Goal: Book appointment/travel/reservation

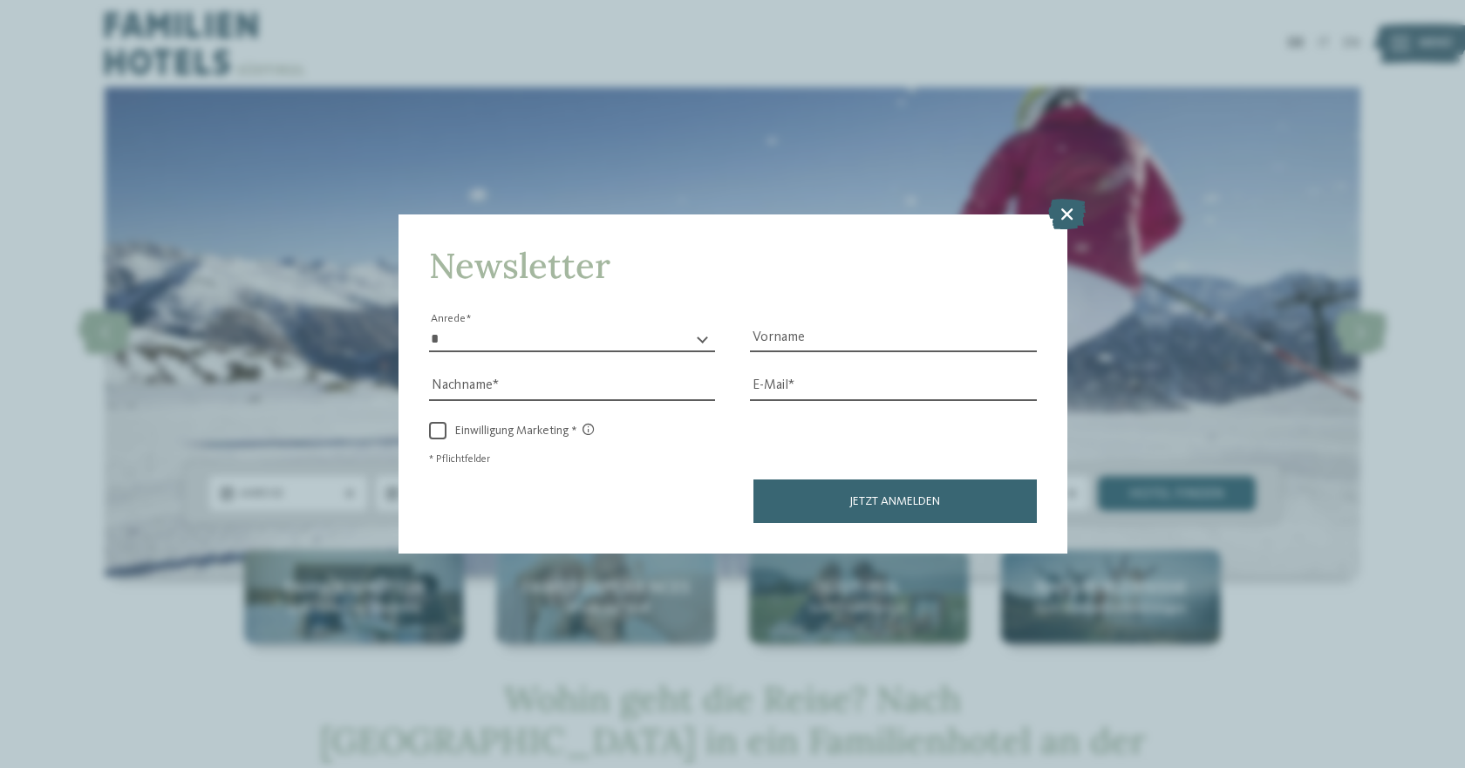
click at [1069, 218] on icon at bounding box center [1067, 214] width 38 height 31
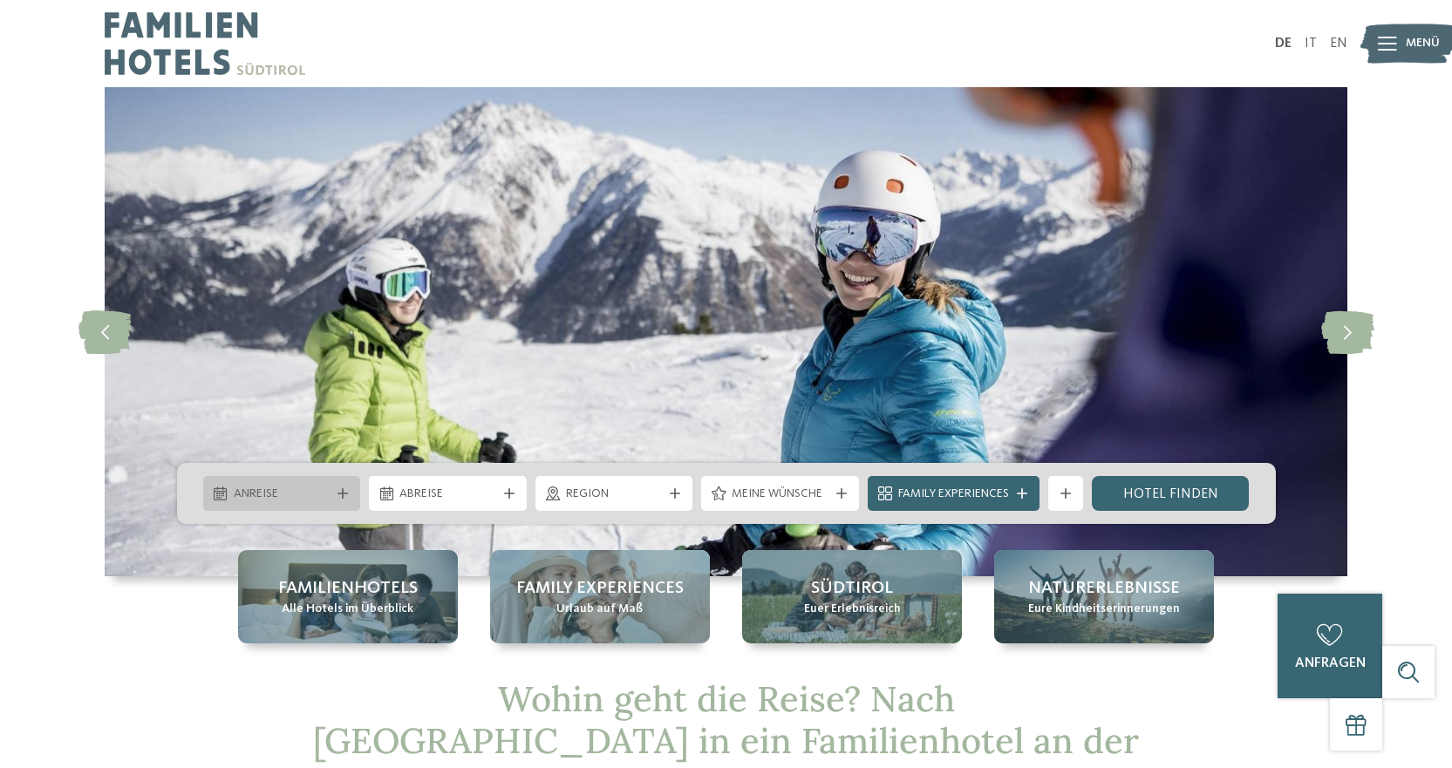
click at [290, 490] on span "Anreise" at bounding box center [282, 494] width 97 height 17
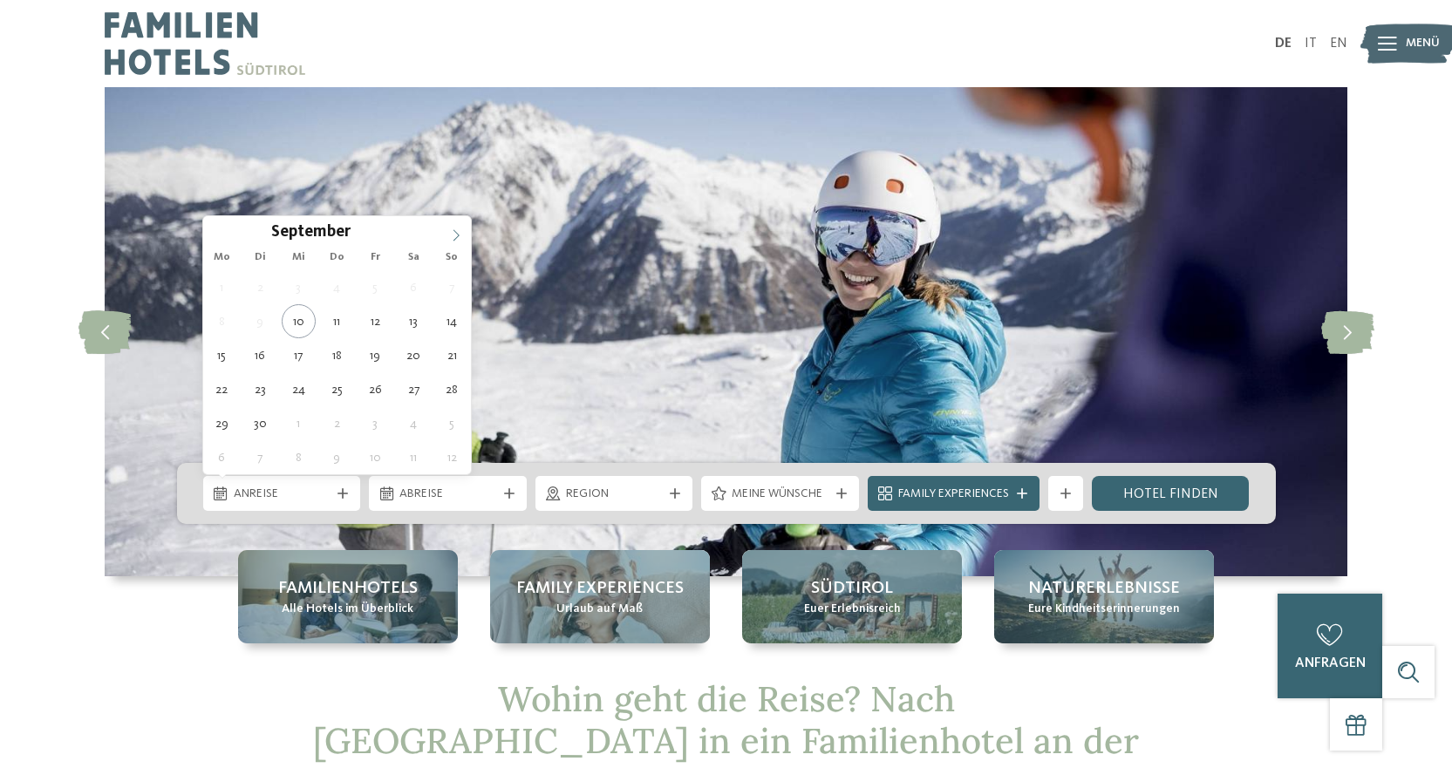
click at [454, 229] on span at bounding box center [456, 231] width 30 height 30
click at [457, 230] on span at bounding box center [456, 231] width 30 height 30
click at [461, 232] on icon at bounding box center [456, 235] width 12 height 12
type div "27.12.2025"
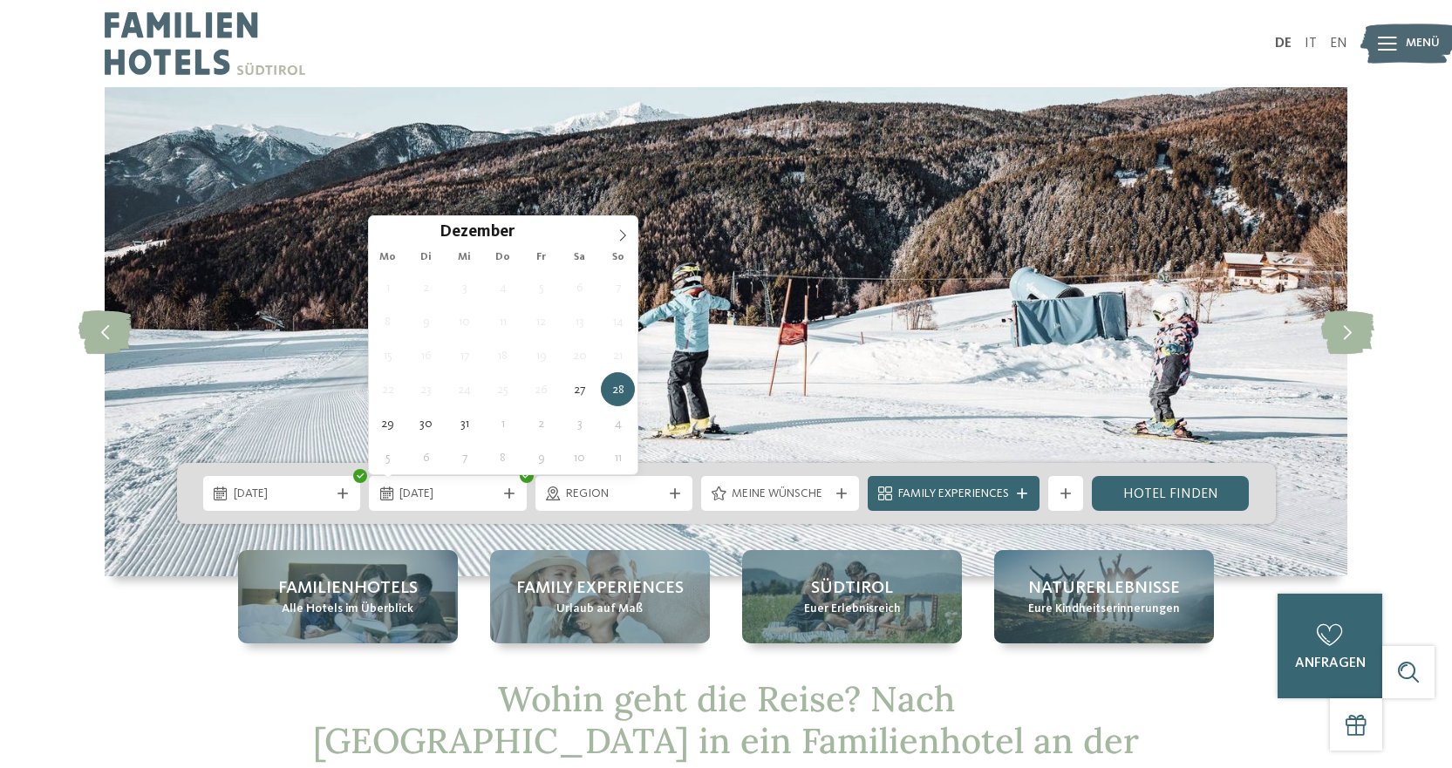
type div "03.01.2026"
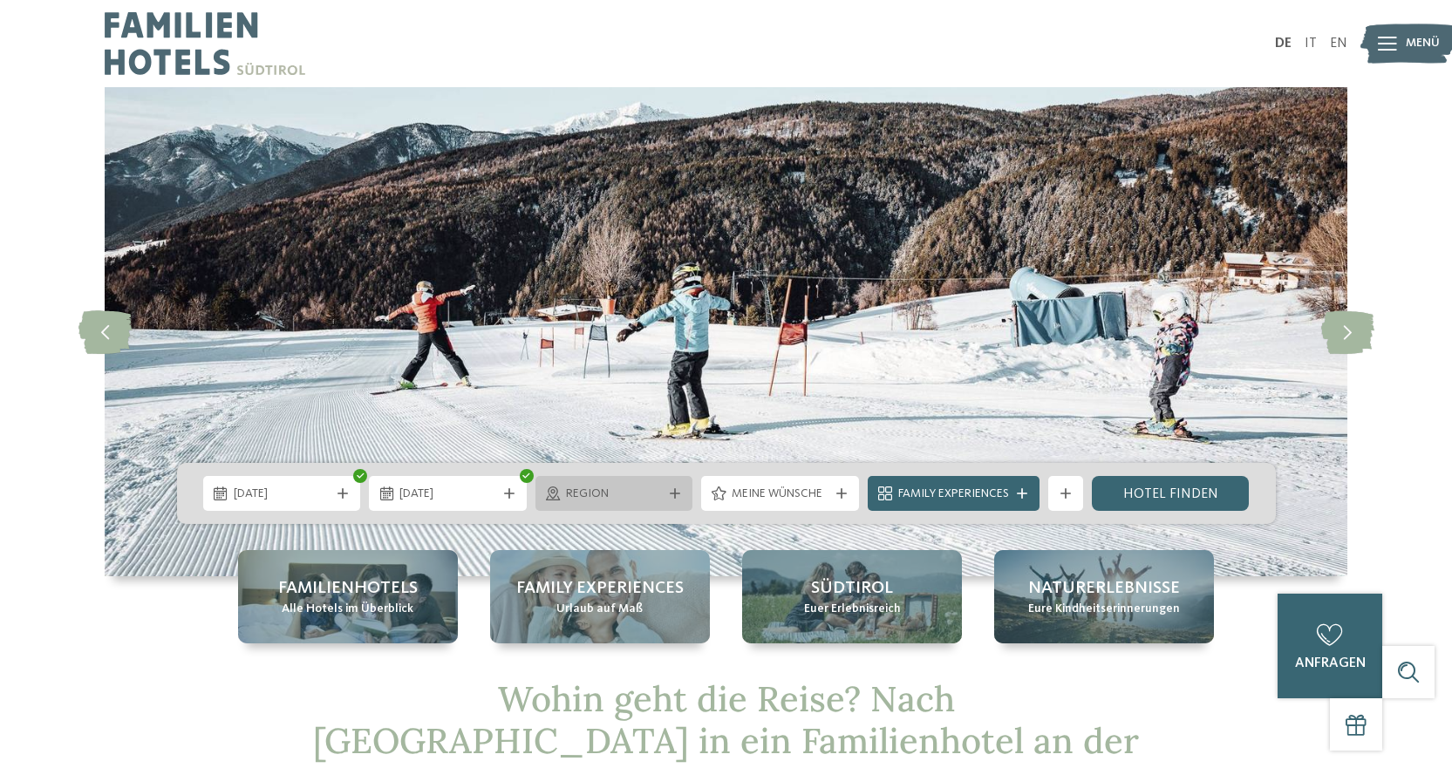
click at [604, 504] on div "Region" at bounding box center [615, 493] width 158 height 35
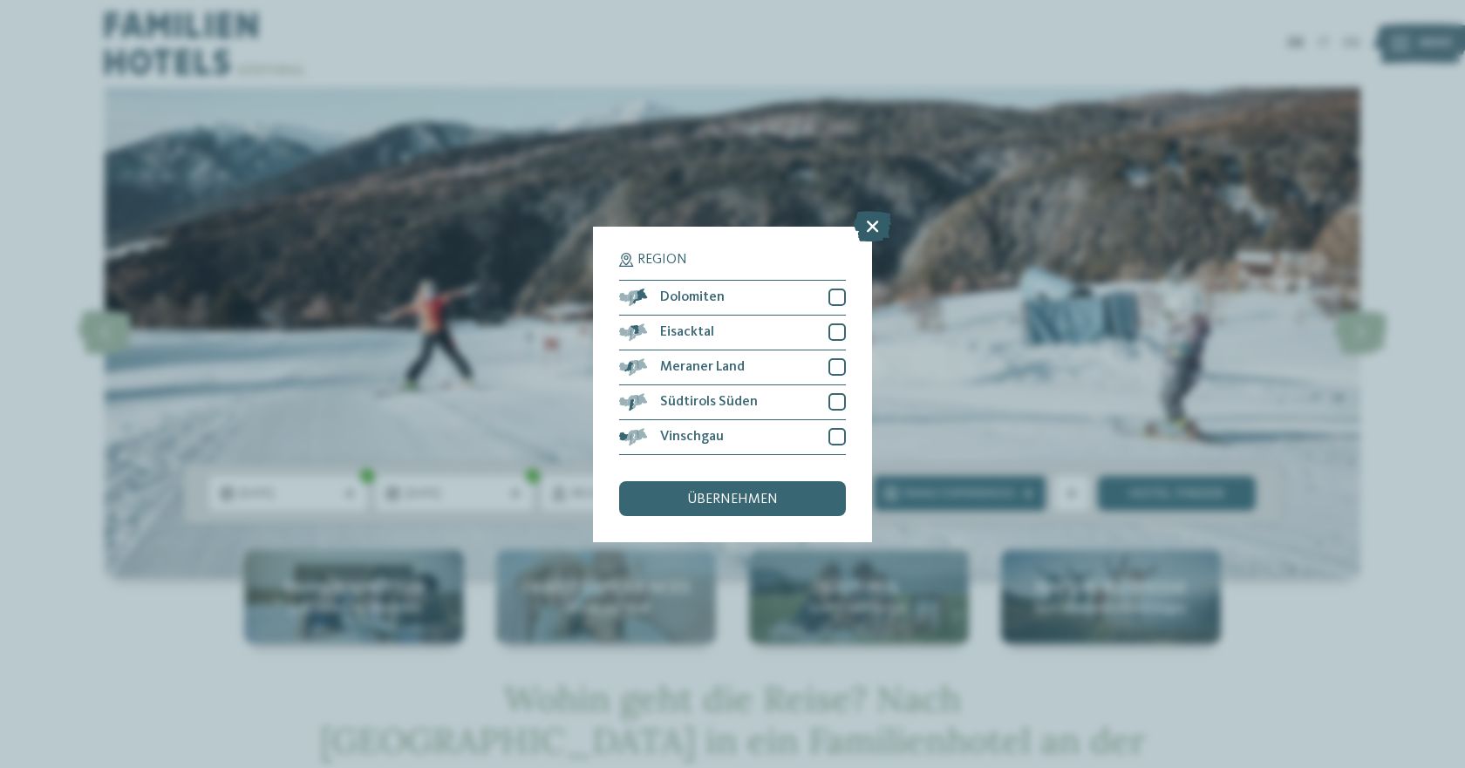
click at [878, 214] on icon at bounding box center [873, 225] width 38 height 31
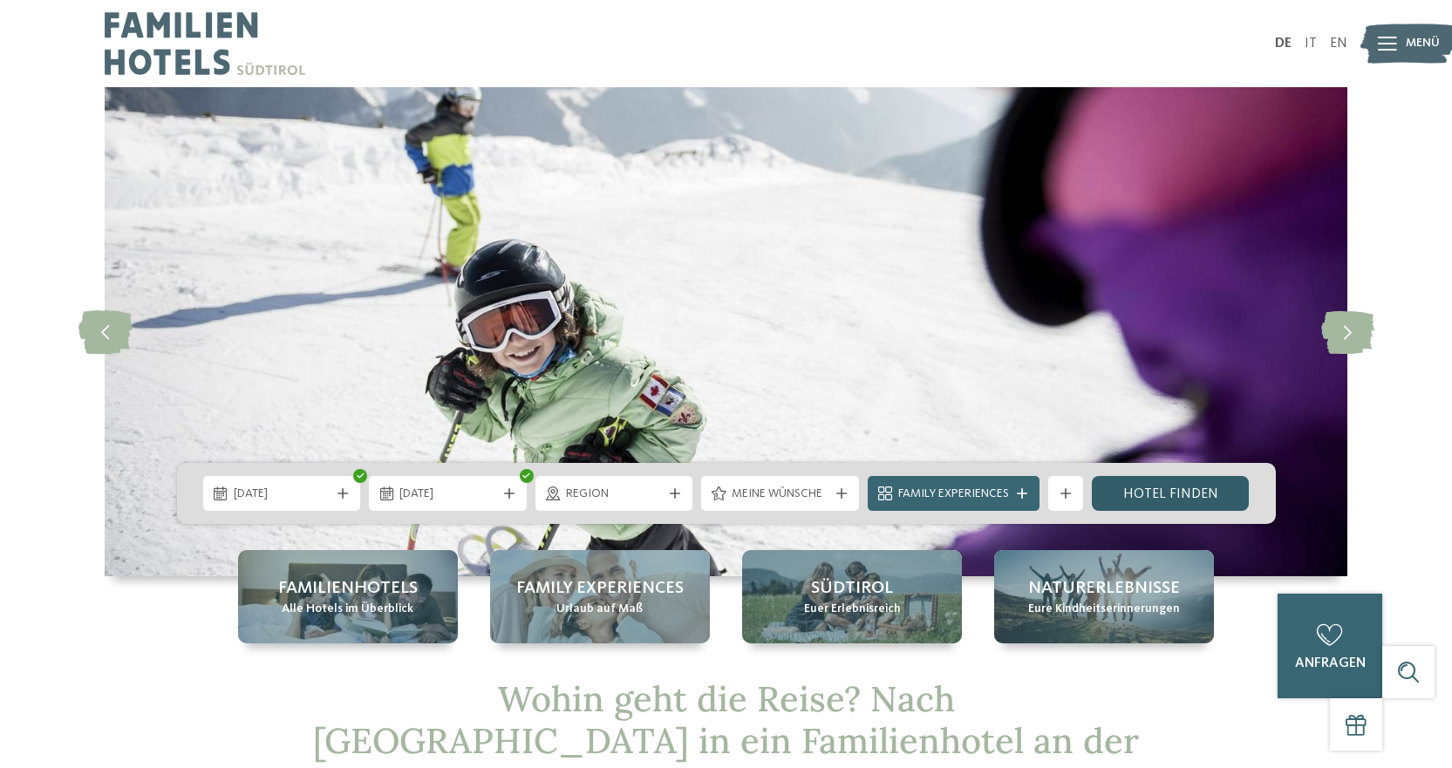
click at [1175, 495] on link "Hotel finden" at bounding box center [1171, 493] width 158 height 35
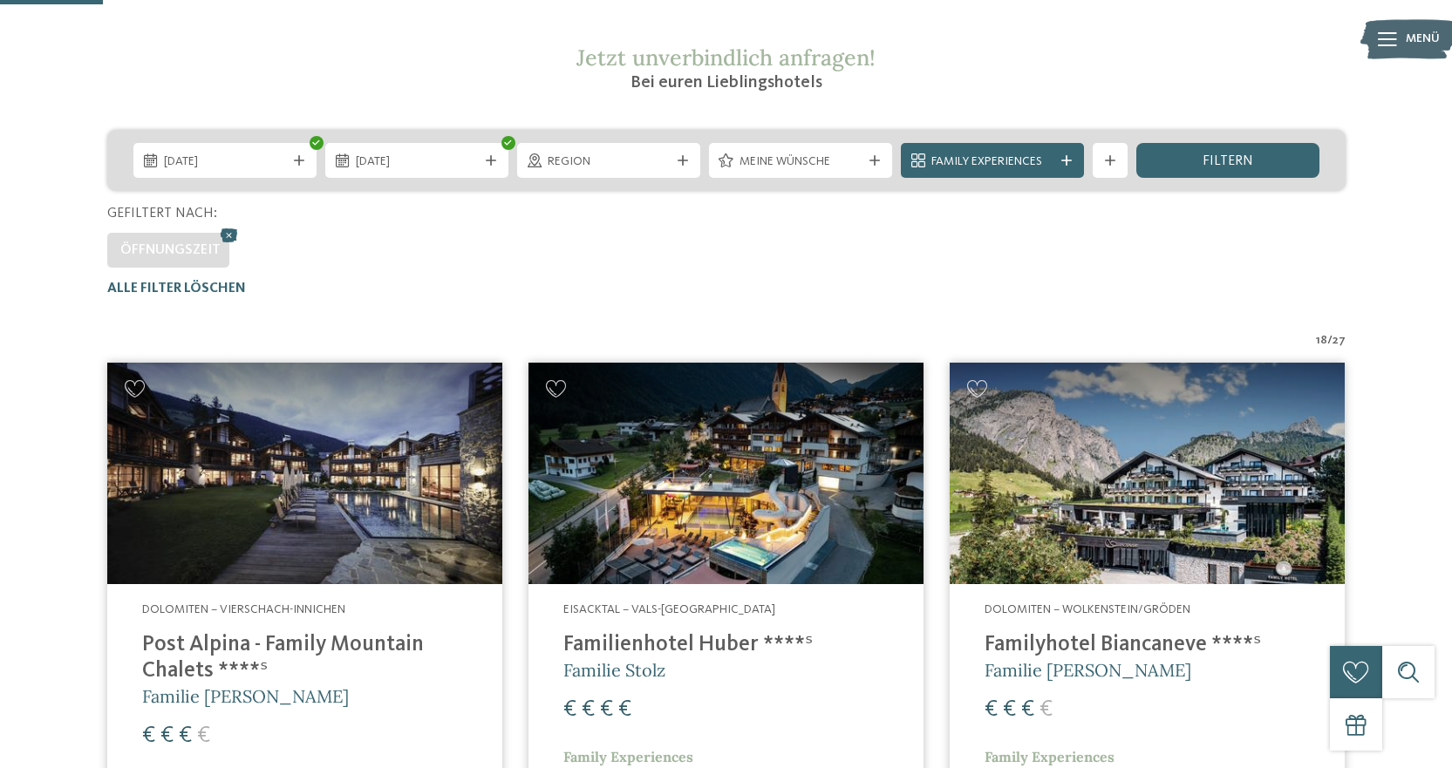
scroll to position [310, 0]
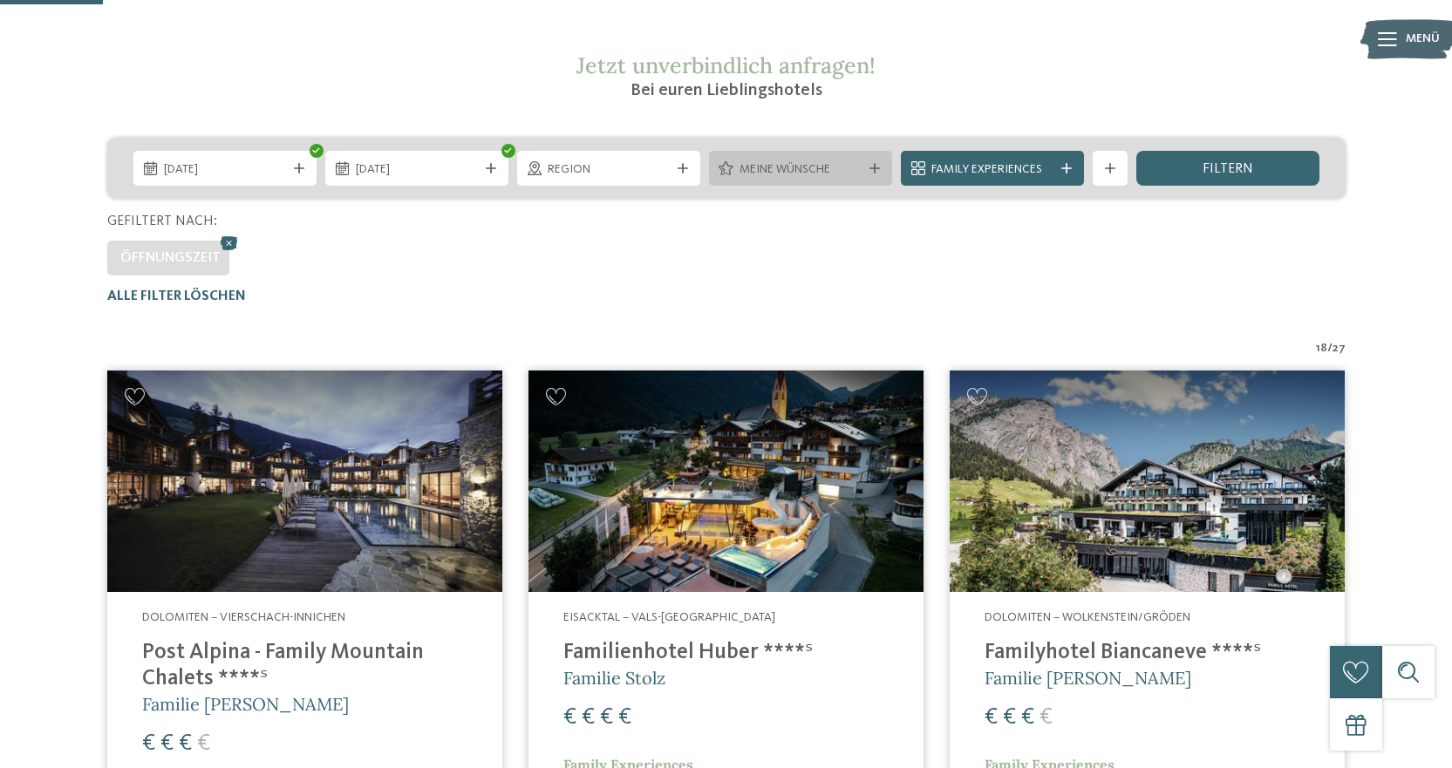
click at [874, 165] on icon at bounding box center [875, 168] width 10 height 10
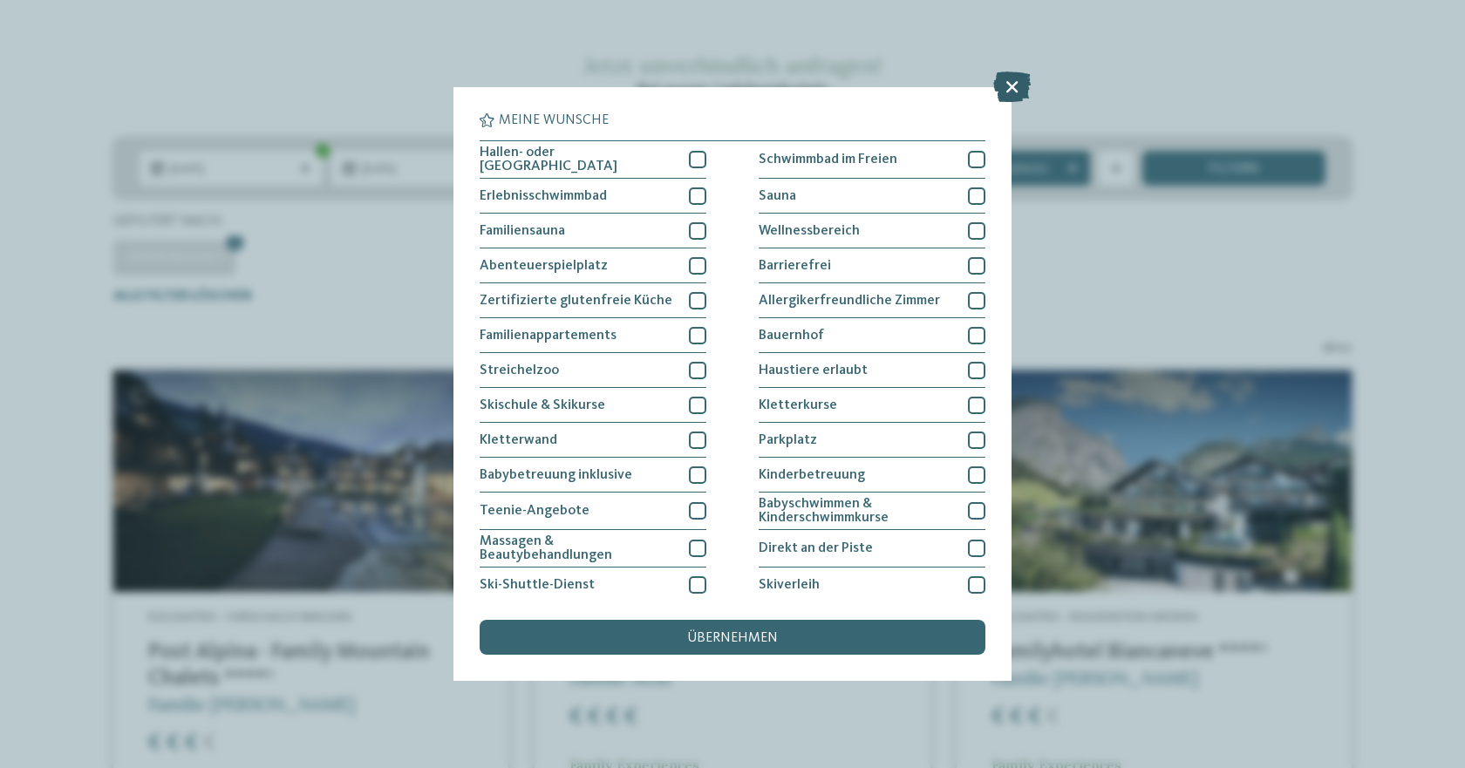
click at [1009, 82] on icon at bounding box center [1012, 87] width 38 height 31
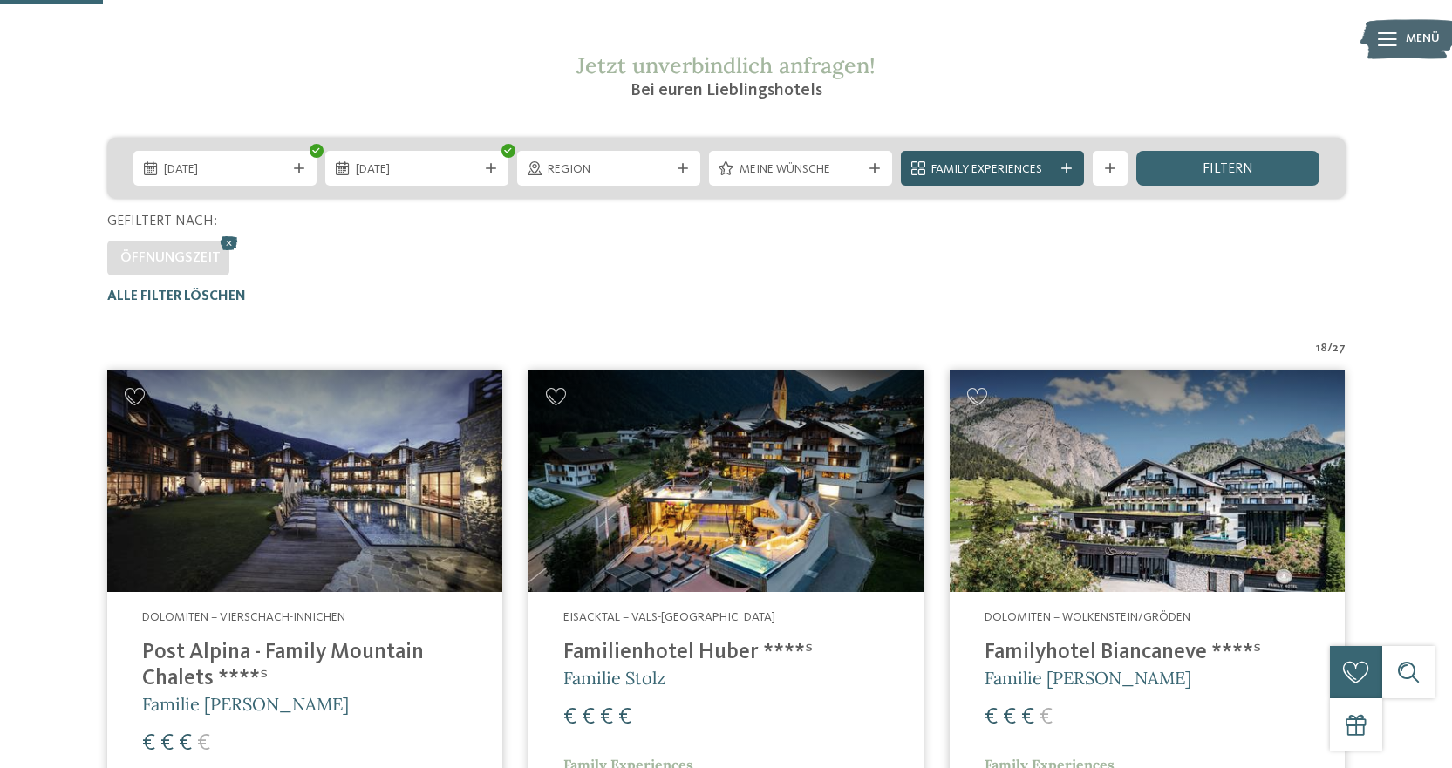
click at [1064, 161] on div "Family Experiences" at bounding box center [992, 168] width 183 height 35
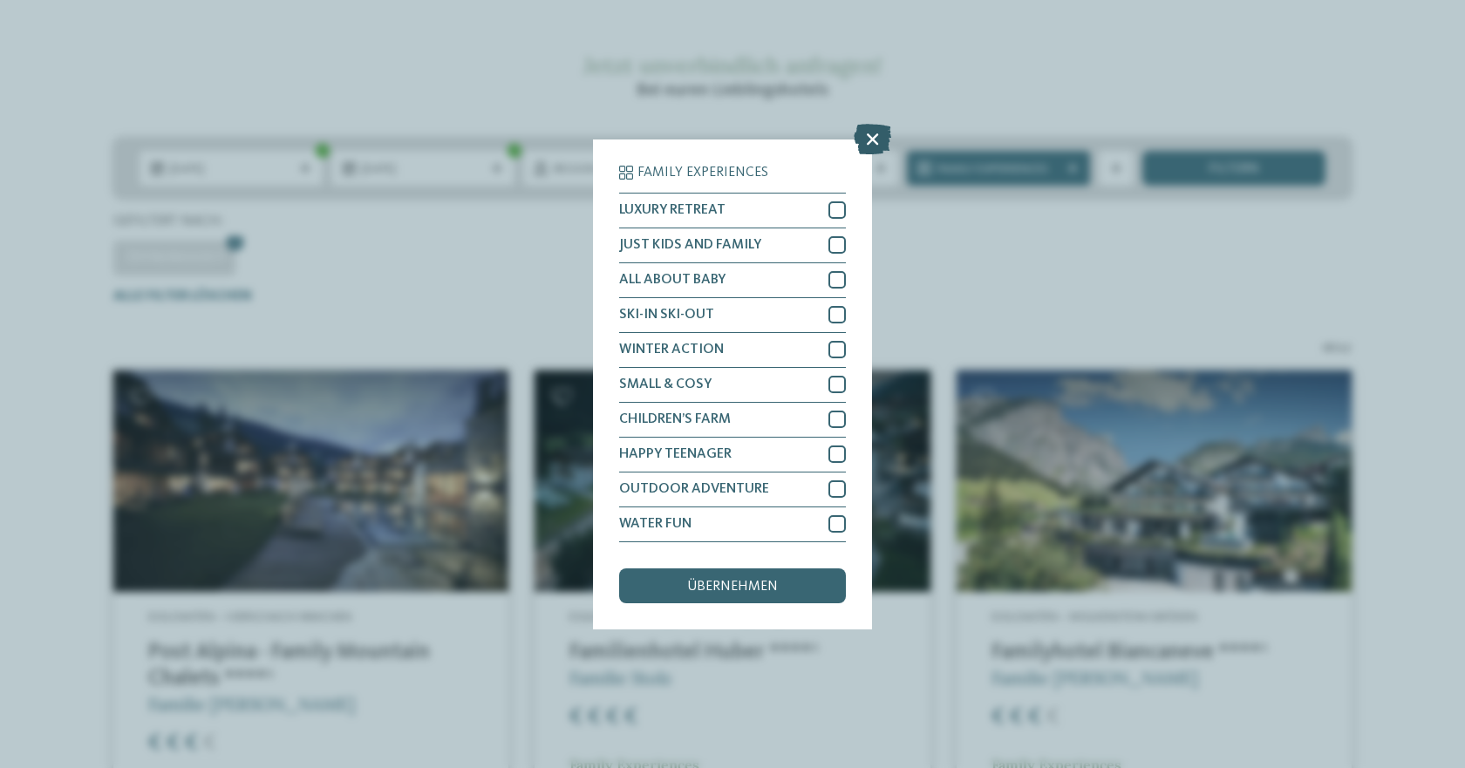
click at [872, 137] on icon at bounding box center [873, 138] width 38 height 31
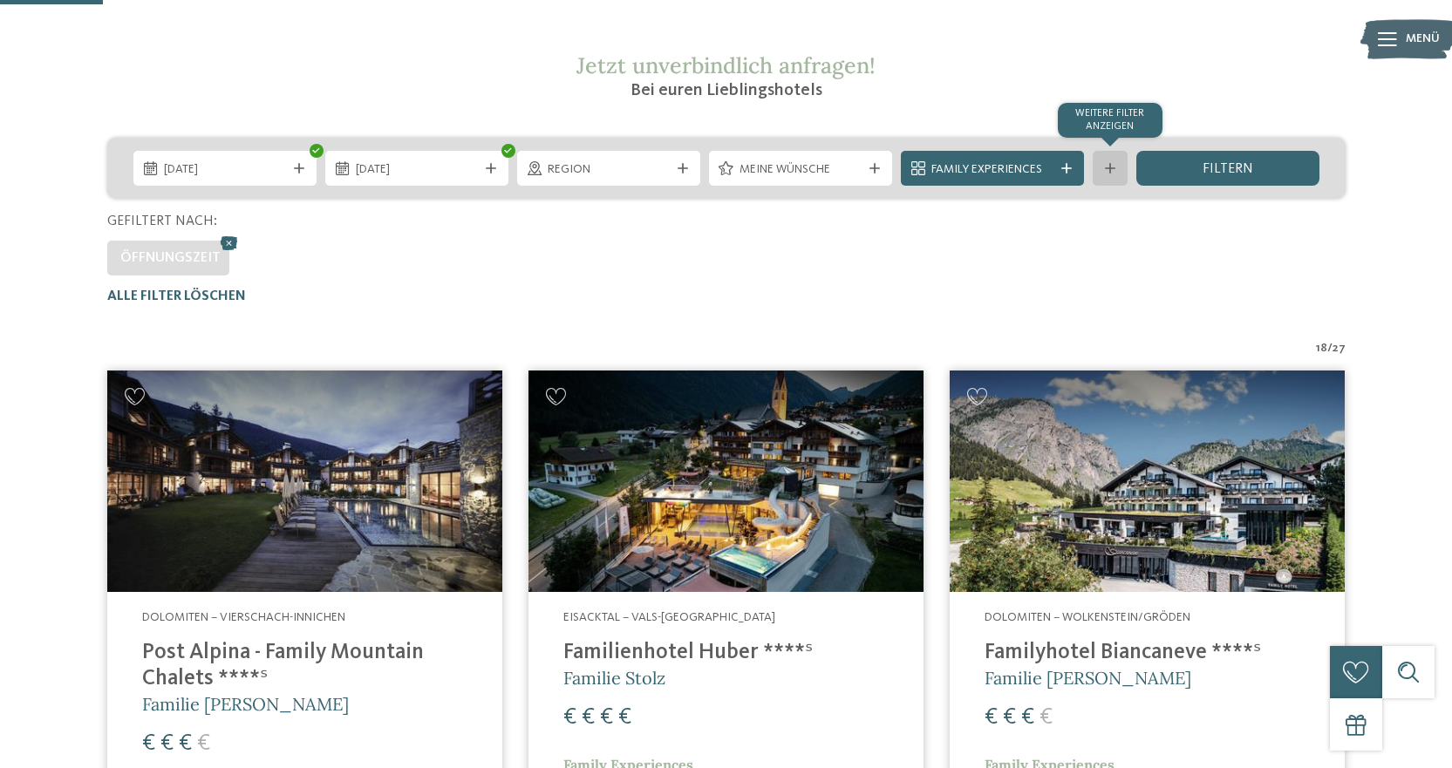
click at [1122, 171] on div "Weitere Filter anzeigen" at bounding box center [1110, 168] width 35 height 35
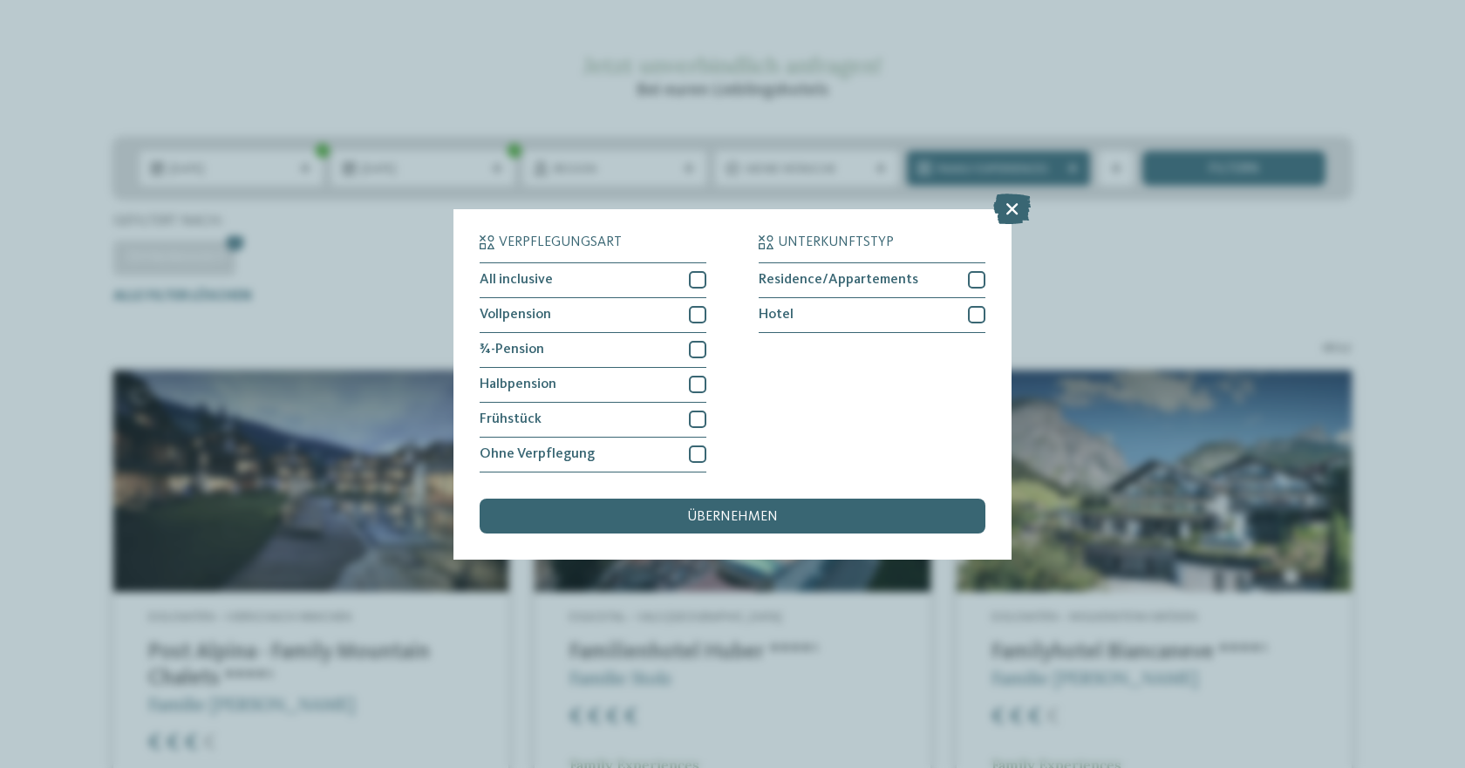
click at [1128, 267] on div "Verpflegungsart All inclusive Vollpension Hotel" at bounding box center [732, 384] width 1465 height 768
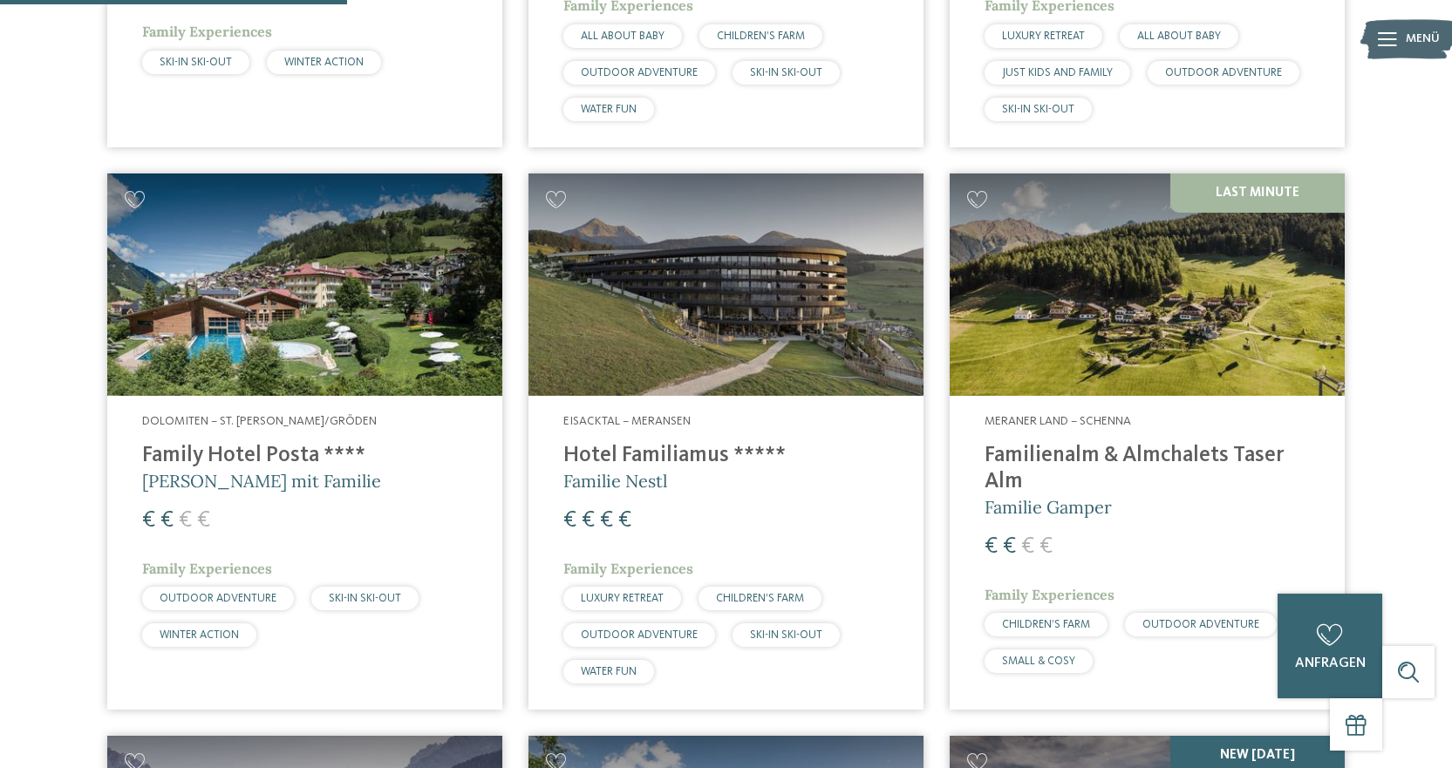
scroll to position [1095, 0]
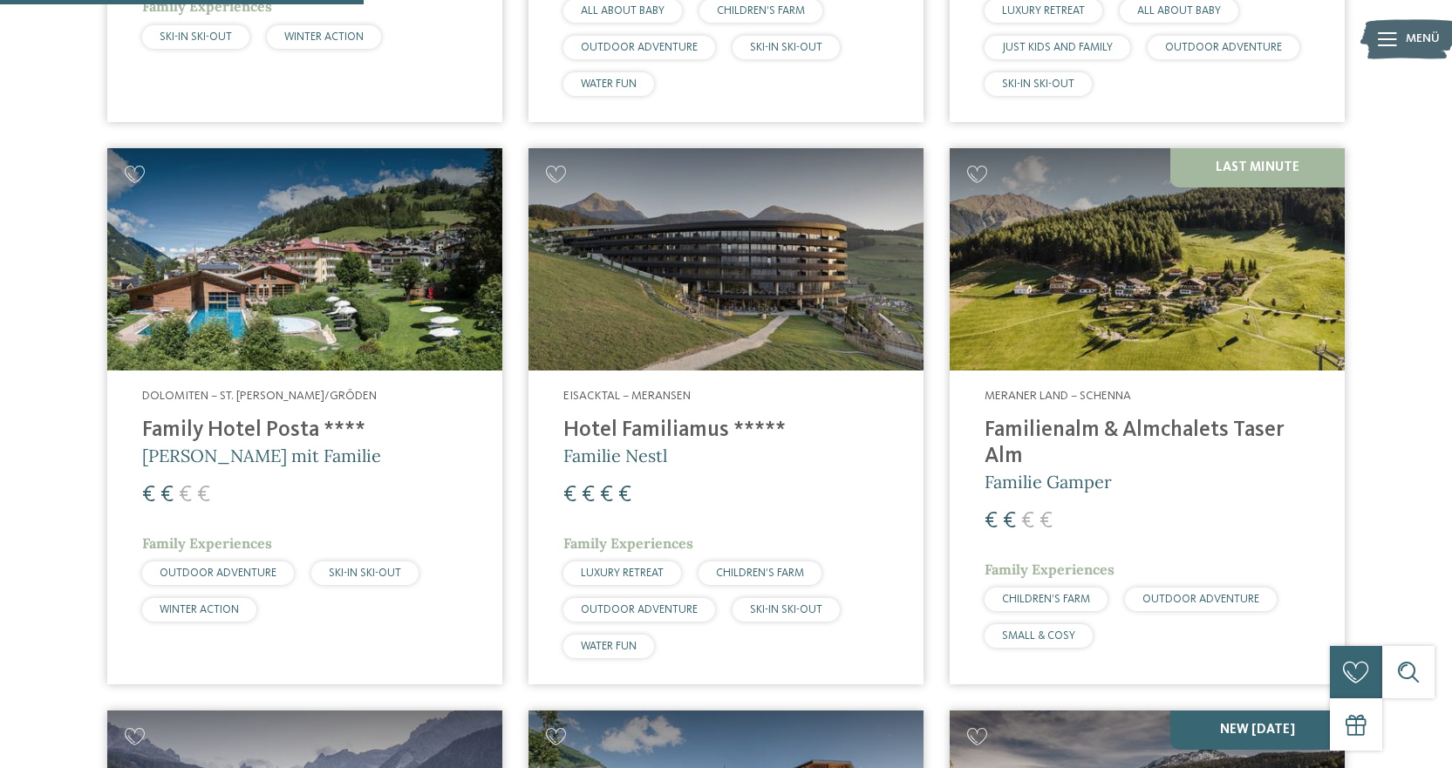
click at [1081, 426] on h4 "Familienalm & Almchalets Taser Alm" at bounding box center [1147, 444] width 325 height 52
click at [1120, 262] on img at bounding box center [1147, 259] width 395 height 222
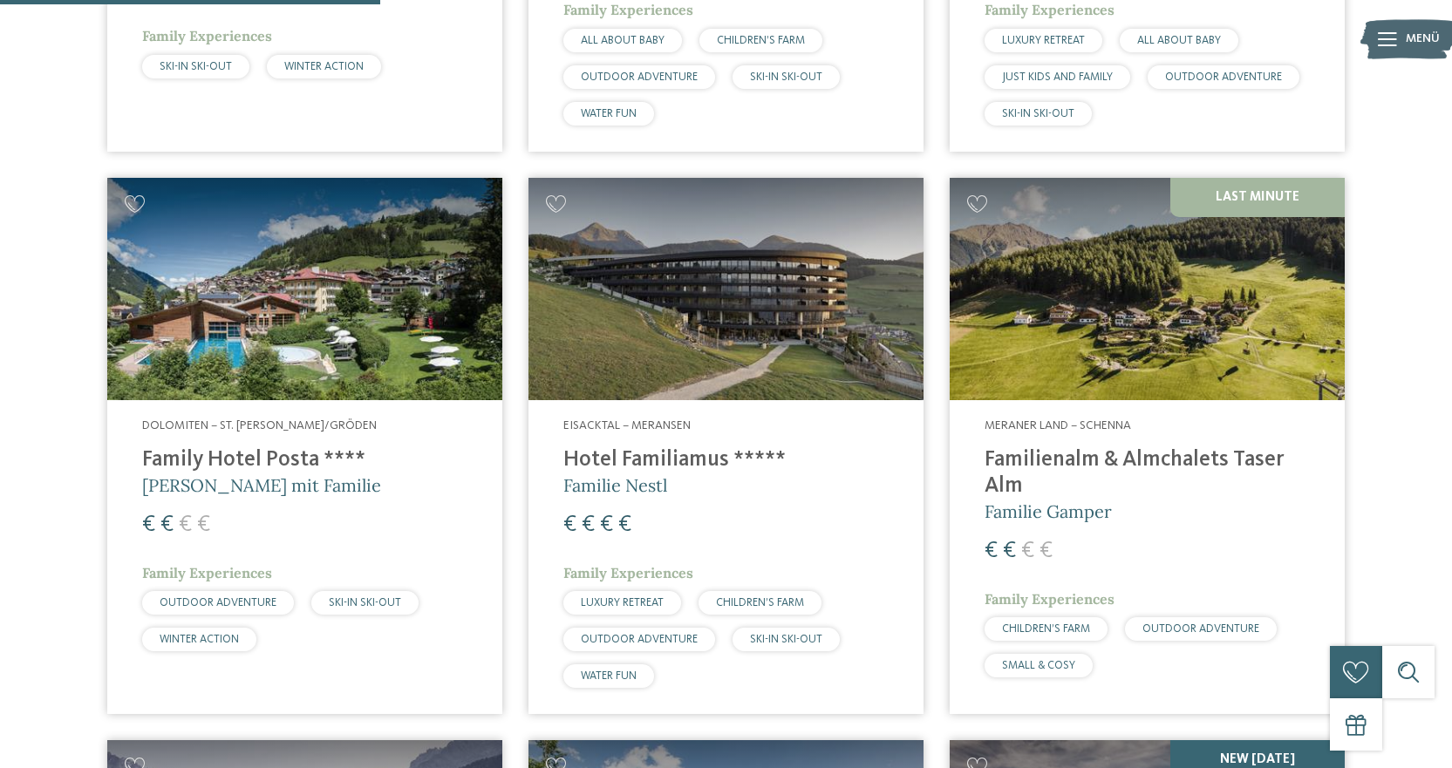
scroll to position [1008, 0]
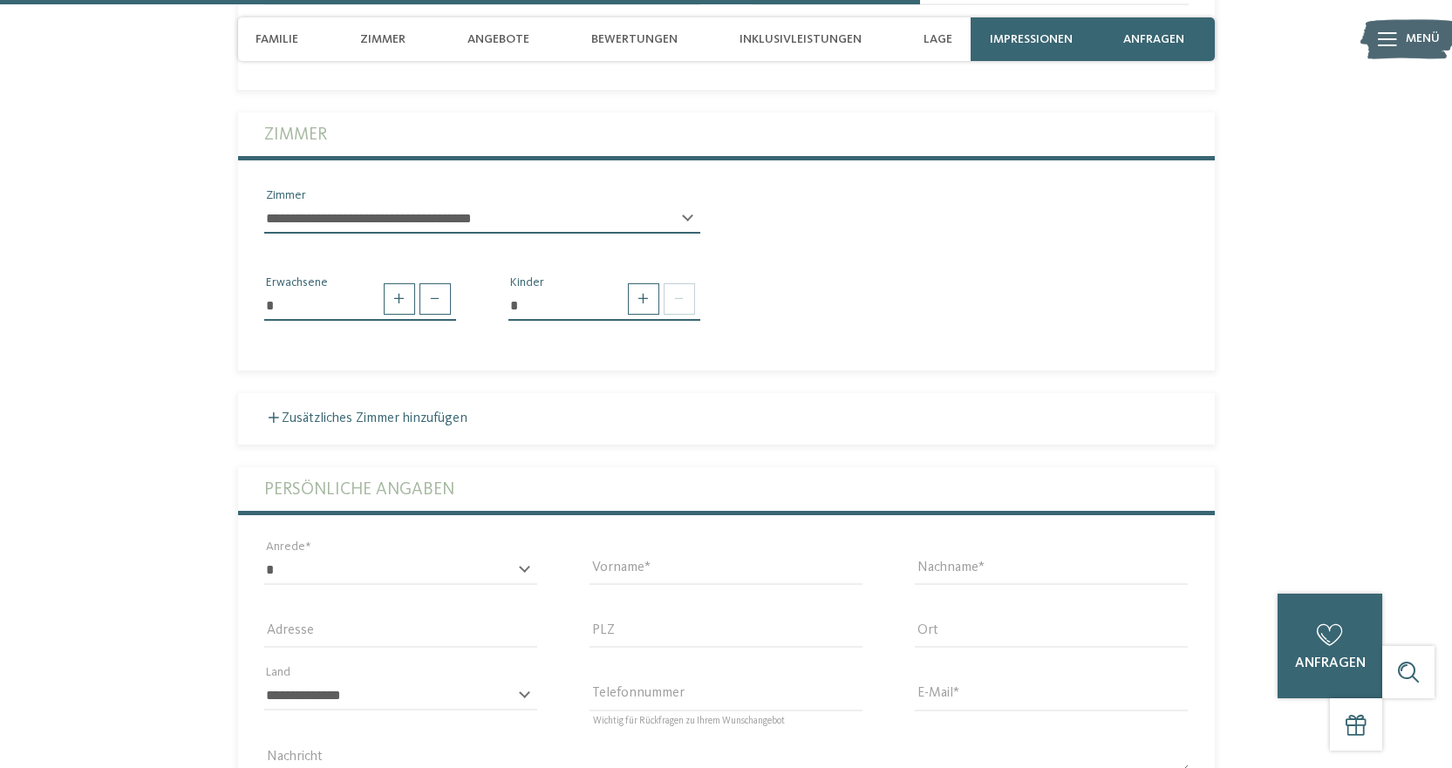
scroll to position [4448, 0]
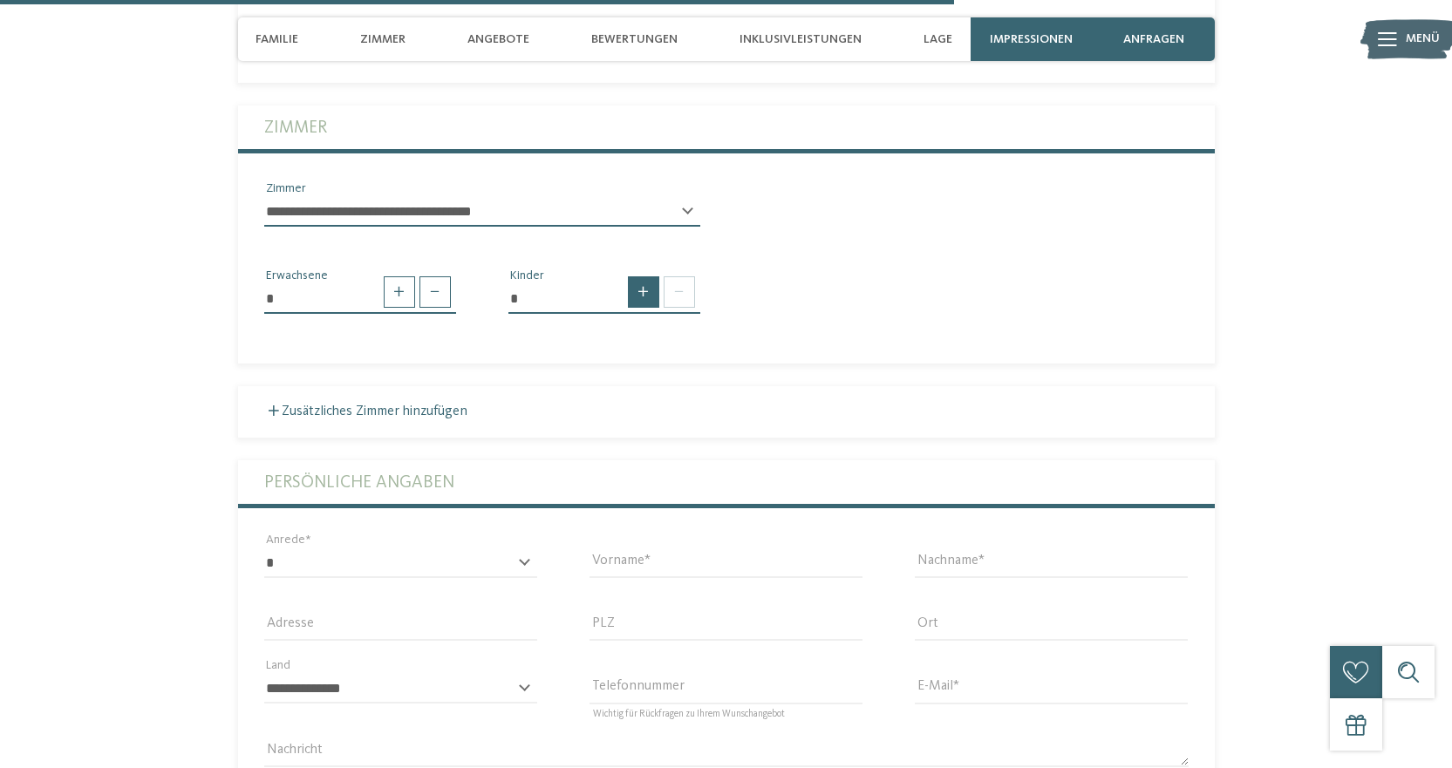
click at [645, 276] on span at bounding box center [643, 291] width 31 height 31
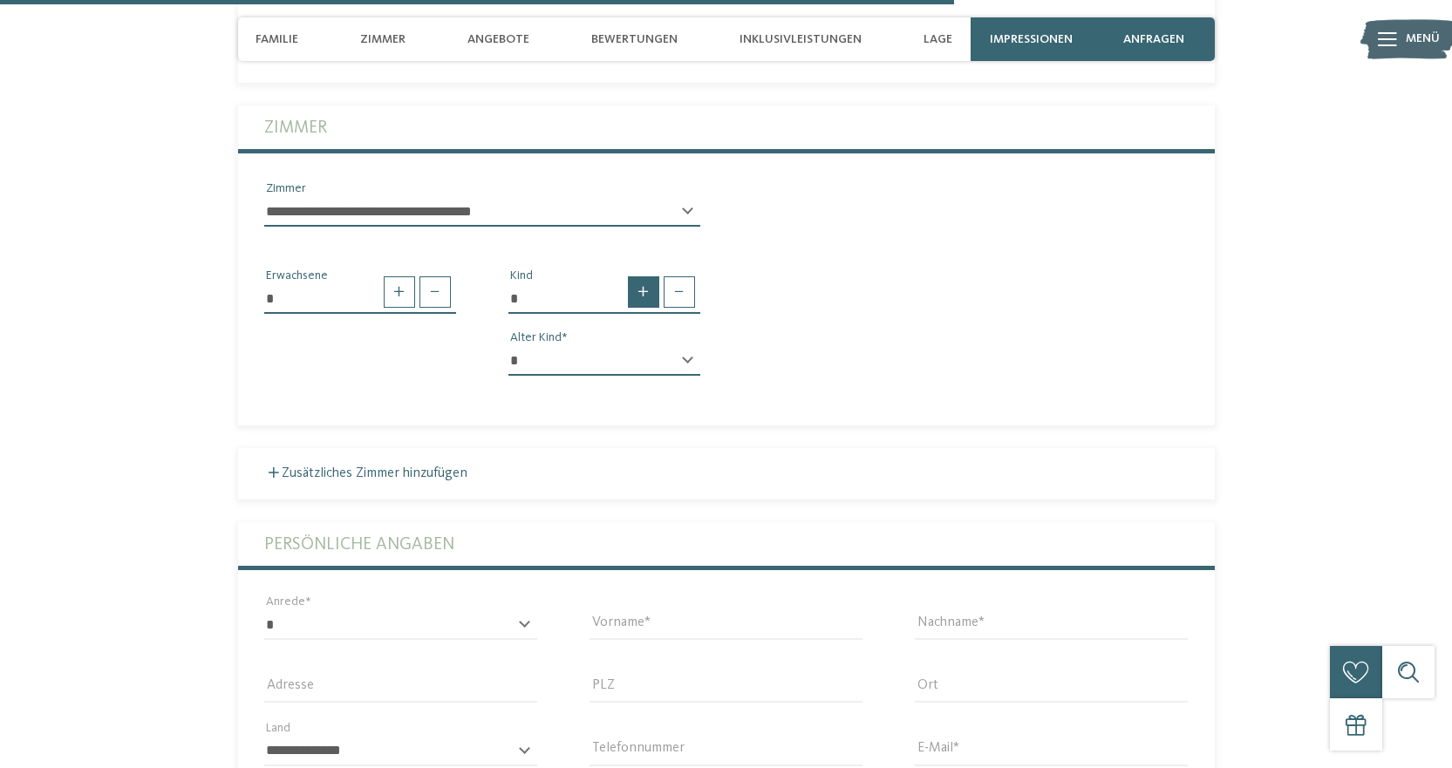
click at [649, 276] on span at bounding box center [643, 291] width 31 height 31
type input "*"
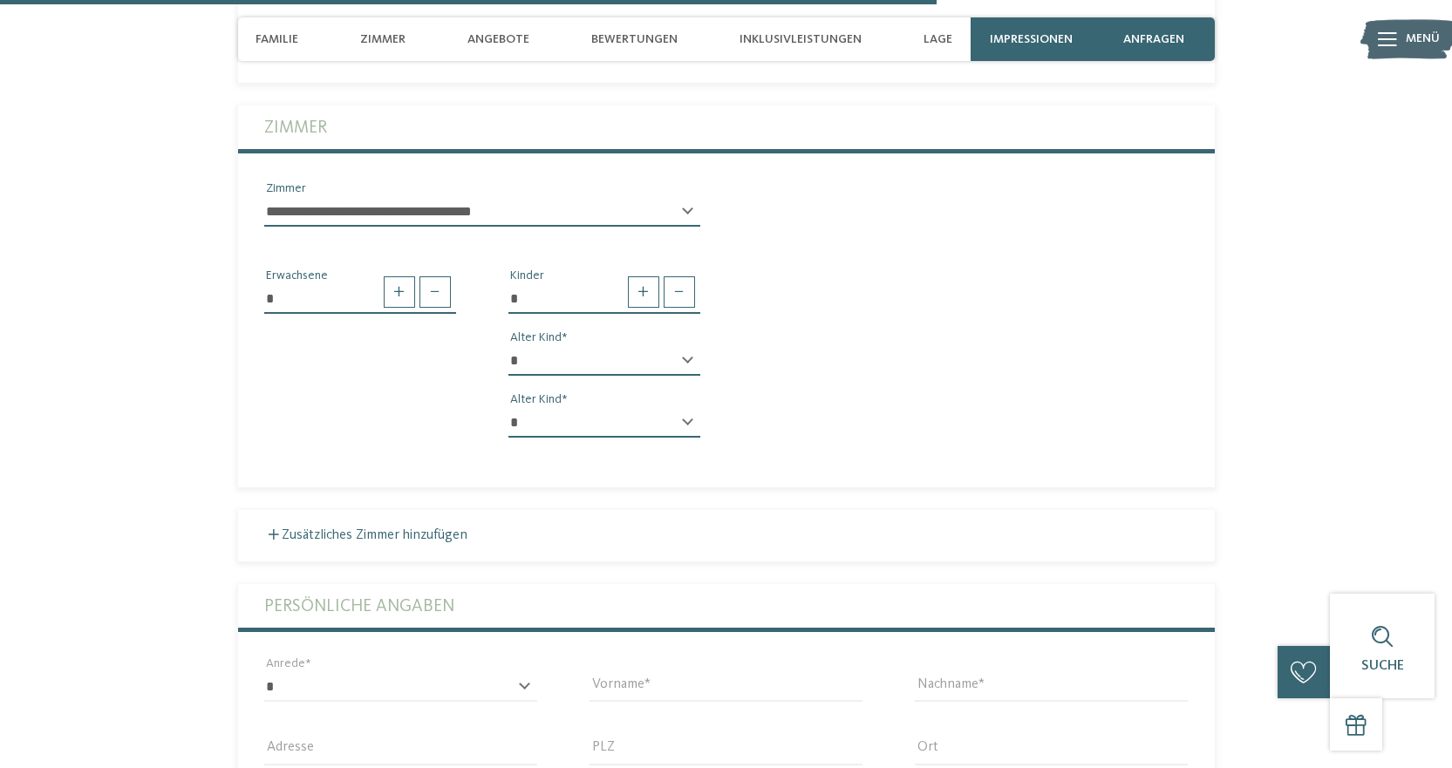
click at [666, 346] on select "* * * * * * * * * * * ** ** ** ** ** ** ** **" at bounding box center [604, 361] width 192 height 30
select select "**"
click at [508, 346] on select "* * * * * * * * * * * ** ** ** ** ** ** ** **" at bounding box center [604, 361] width 192 height 30
click at [568, 408] on select "* * * * * * * * * * * ** ** ** ** ** ** ** **" at bounding box center [604, 423] width 192 height 30
select select "*"
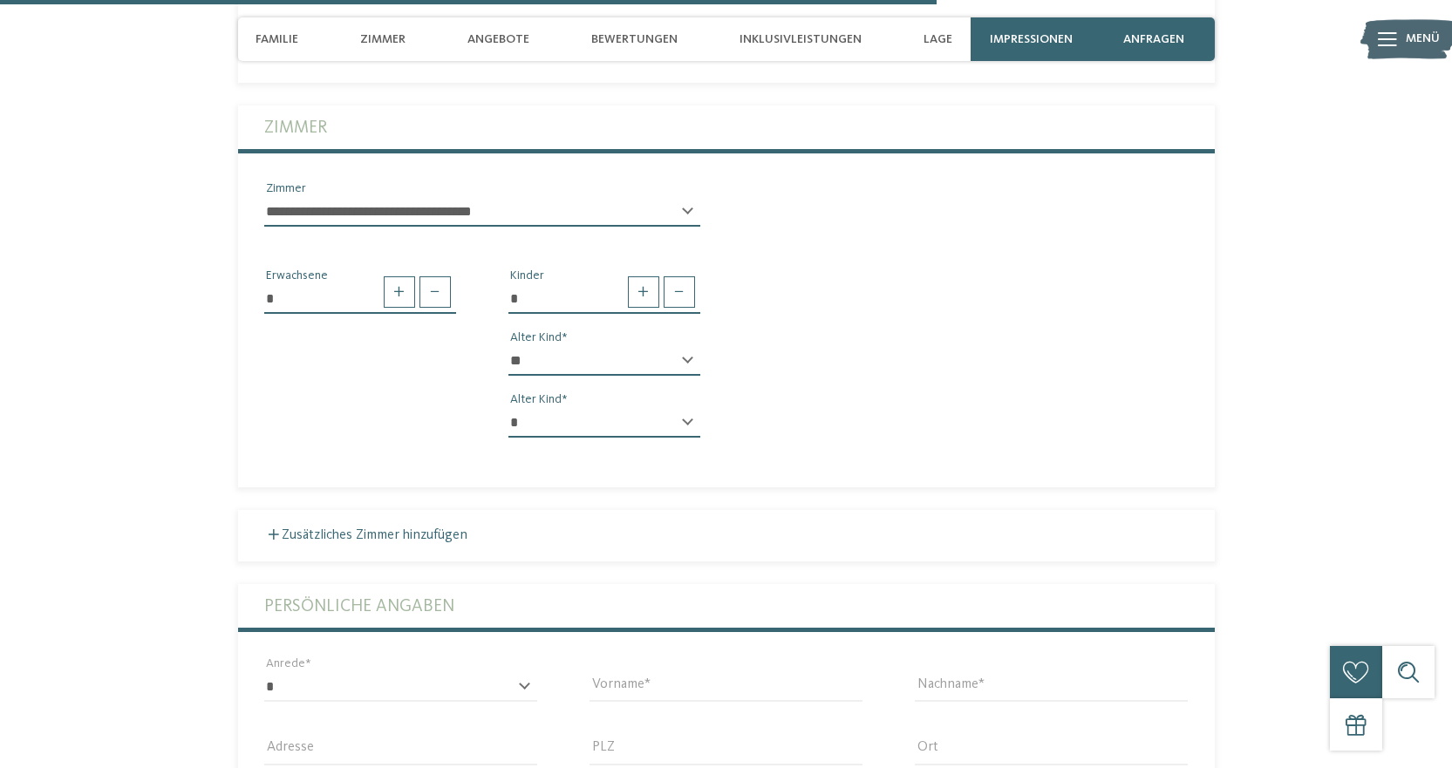
click at [508, 408] on select "* * * * * * * * * * * ** ** ** ** ** ** ** **" at bounding box center [604, 423] width 192 height 30
click at [836, 413] on div "* Erwachsene * Kinder * * * * * * * * * * * ** ** ** ** ** ** ** ** Alter Kind …" at bounding box center [726, 347] width 977 height 211
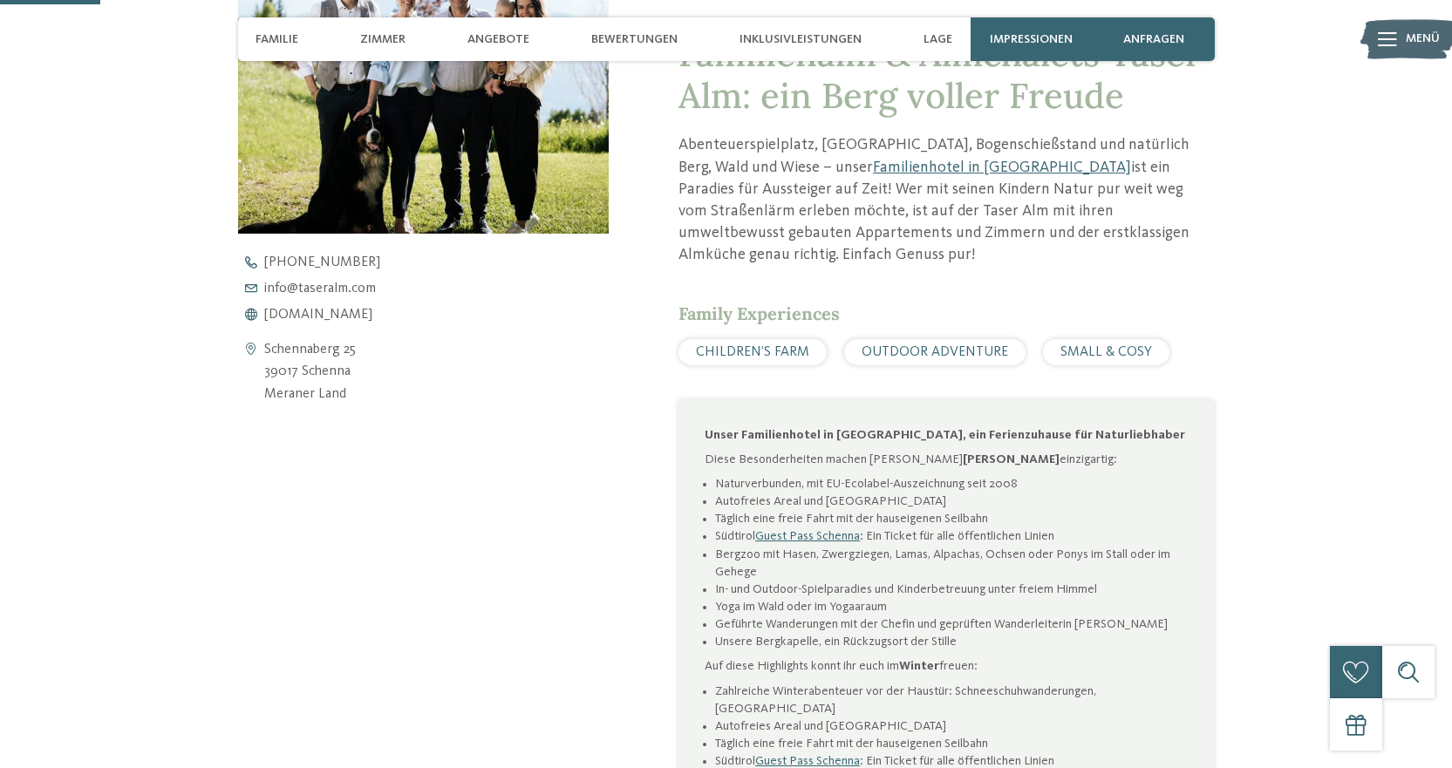
scroll to position [959, 0]
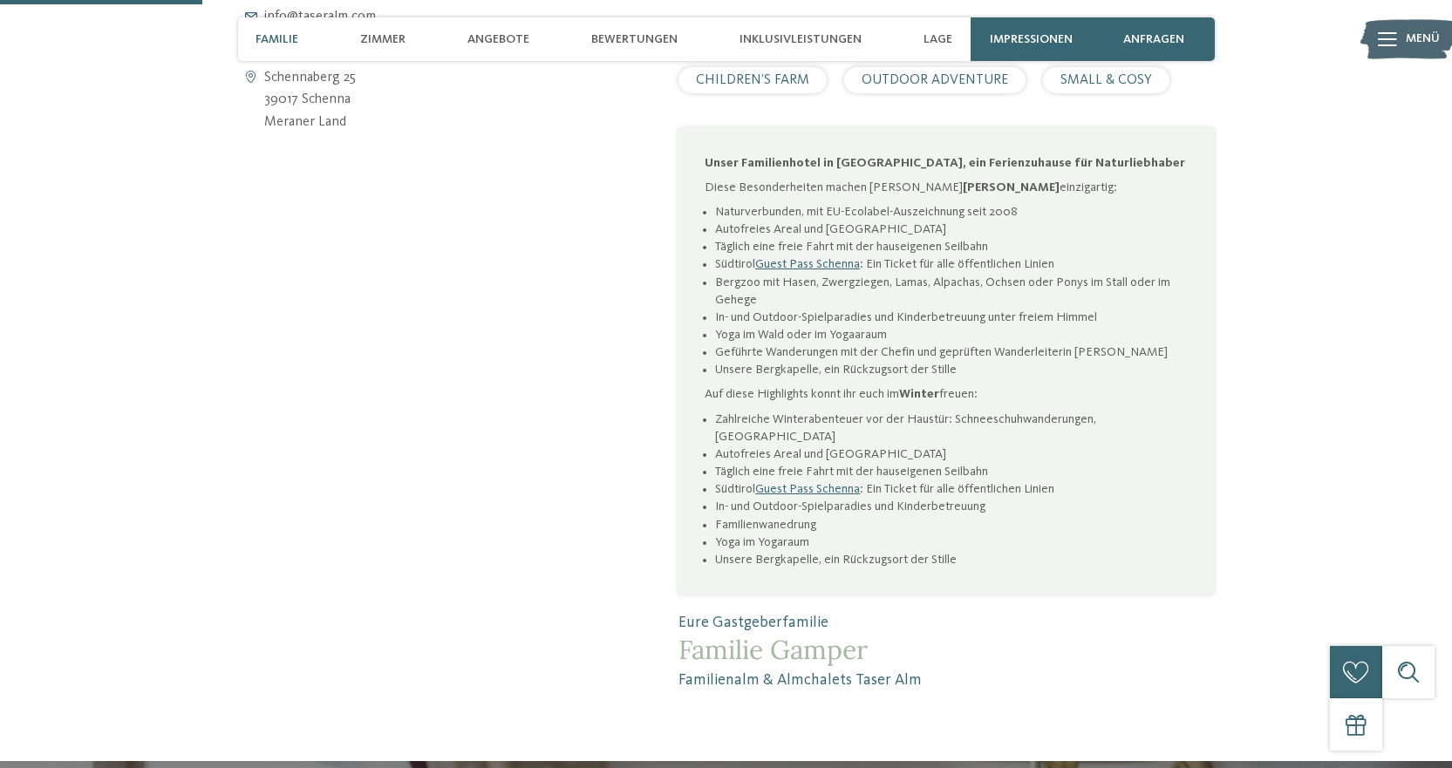
click at [269, 39] on span "Familie" at bounding box center [277, 39] width 43 height 15
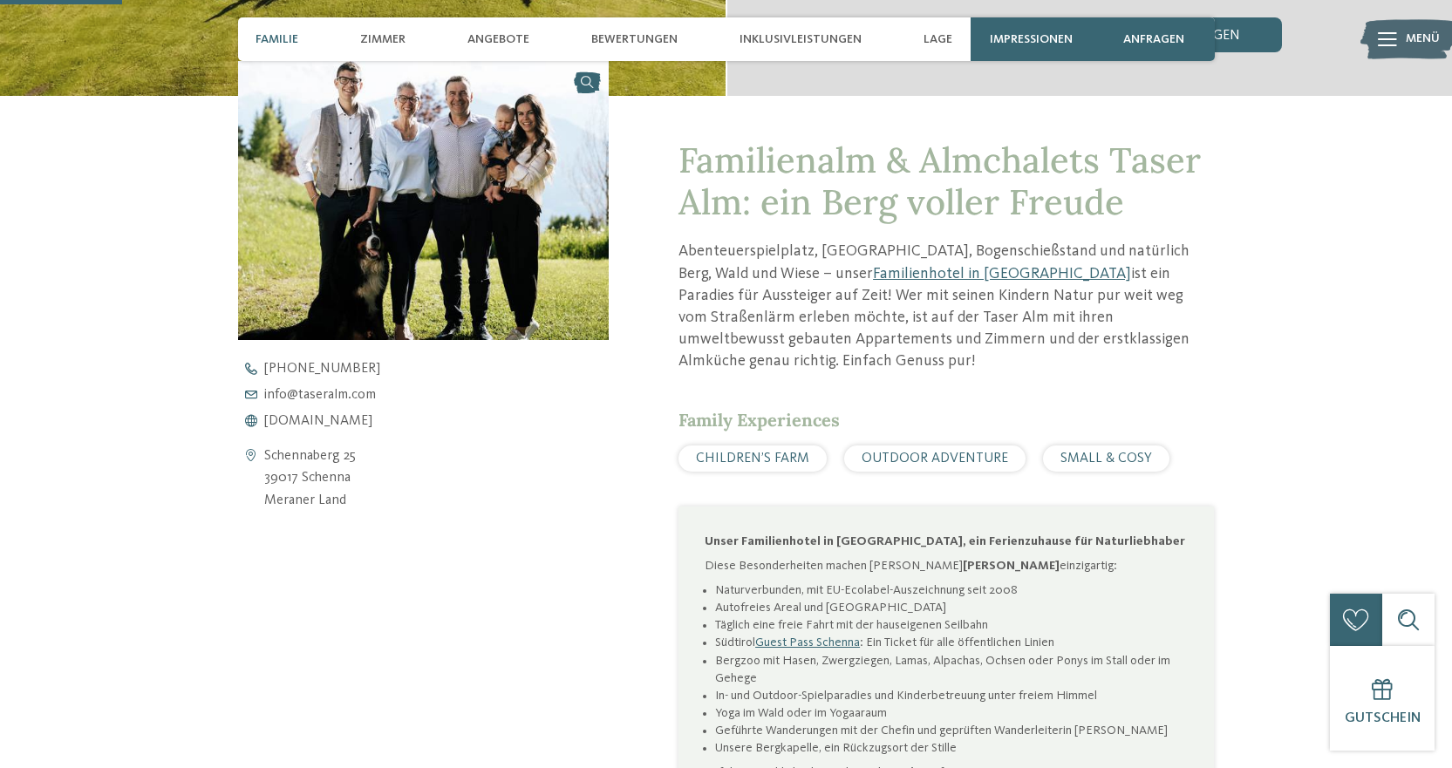
click at [1387, 39] on icon at bounding box center [1387, 39] width 19 height 14
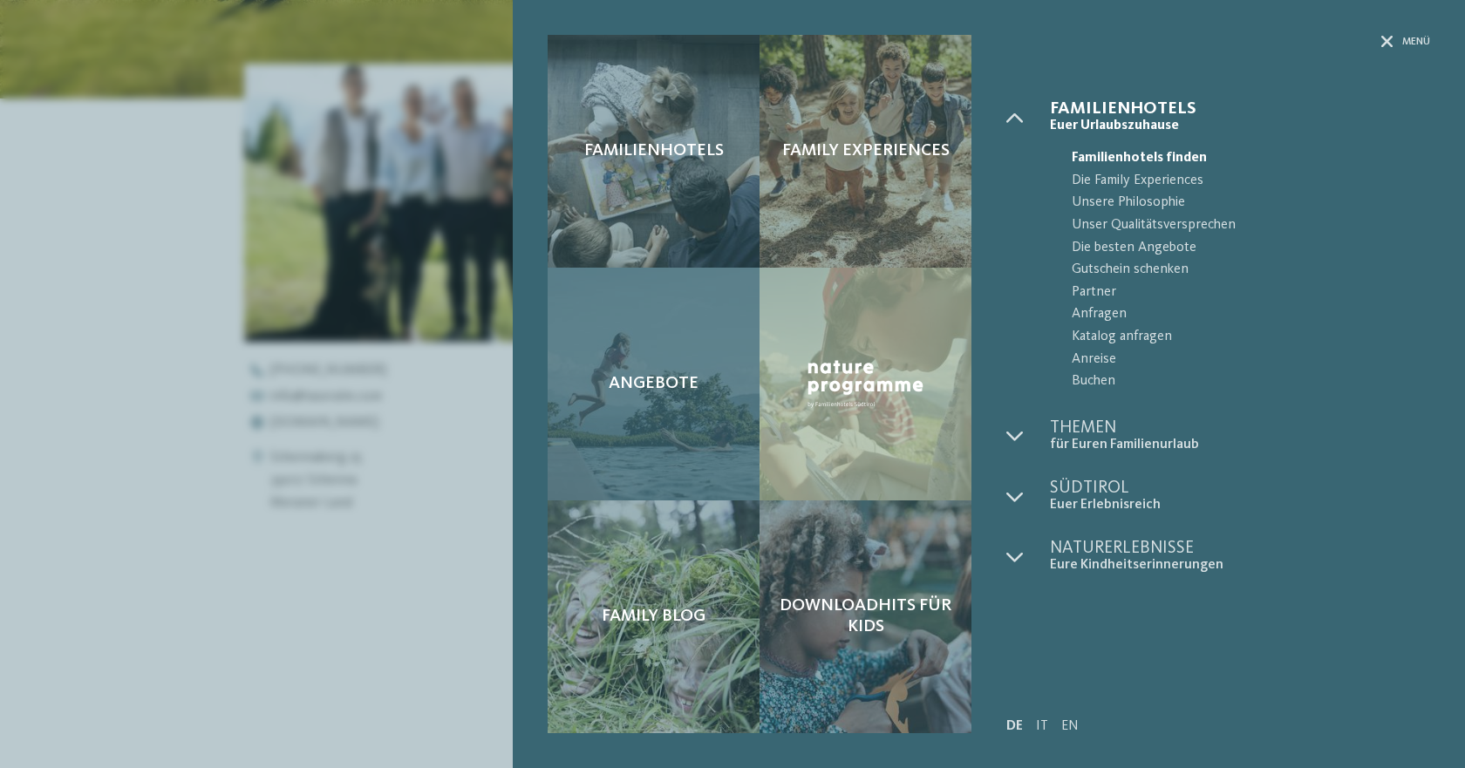
click at [639, 363] on div "Angebote" at bounding box center [654, 384] width 212 height 233
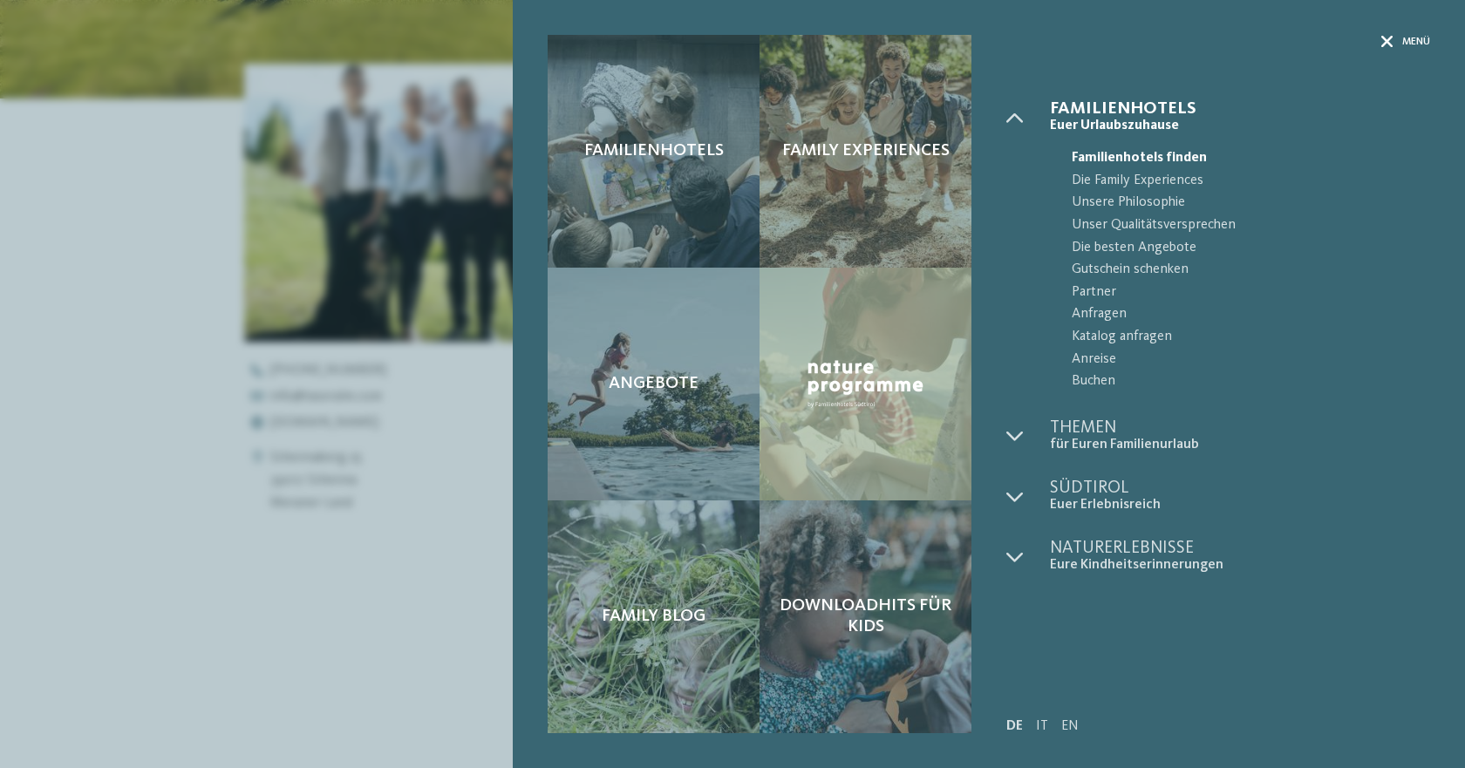
click at [1386, 41] on icon at bounding box center [1388, 42] width 12 height 12
